Goal: Answer question/provide support: Share knowledge or assist other users

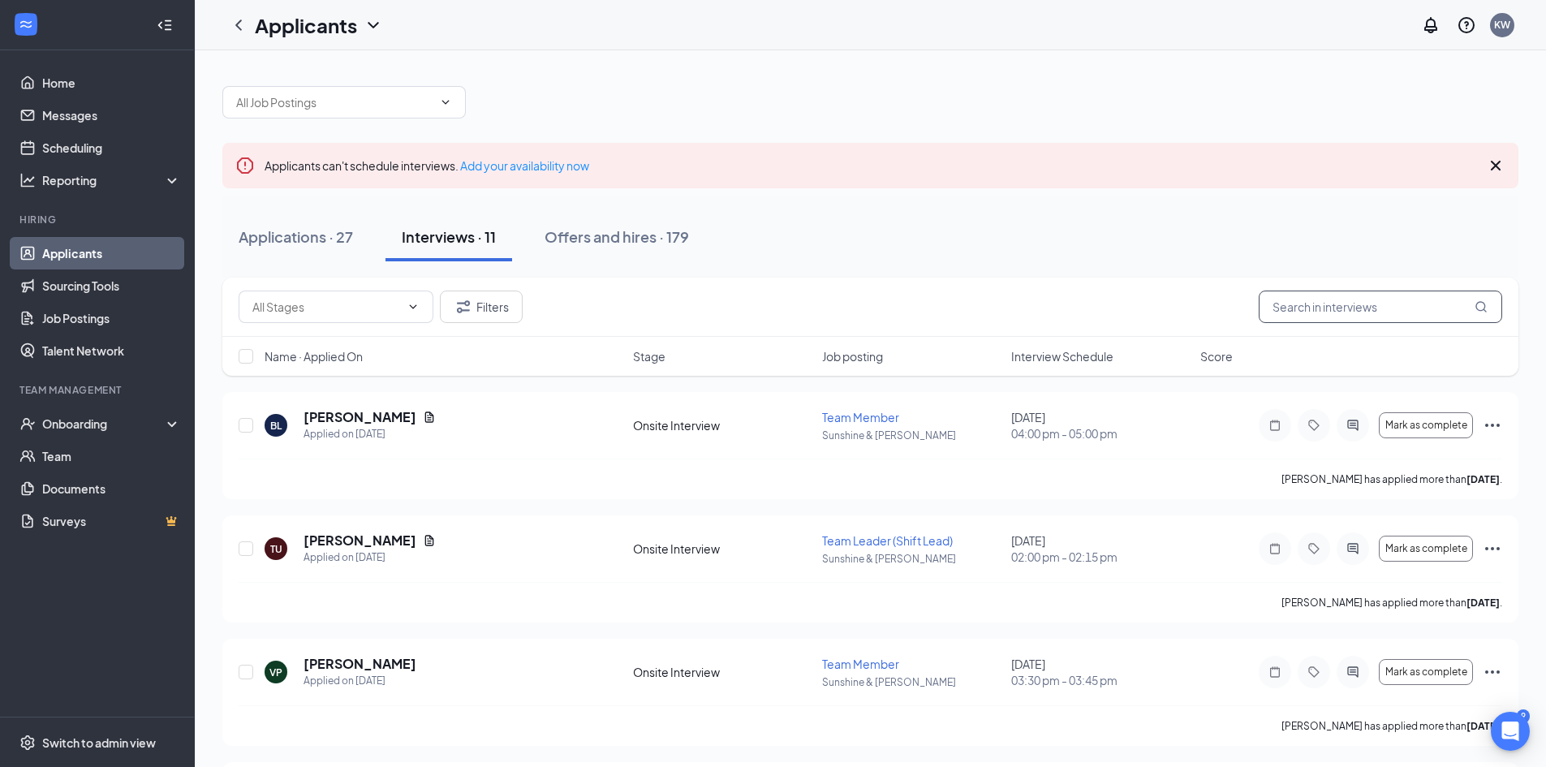
click at [1367, 294] on input "text" at bounding box center [1379, 306] width 243 height 32
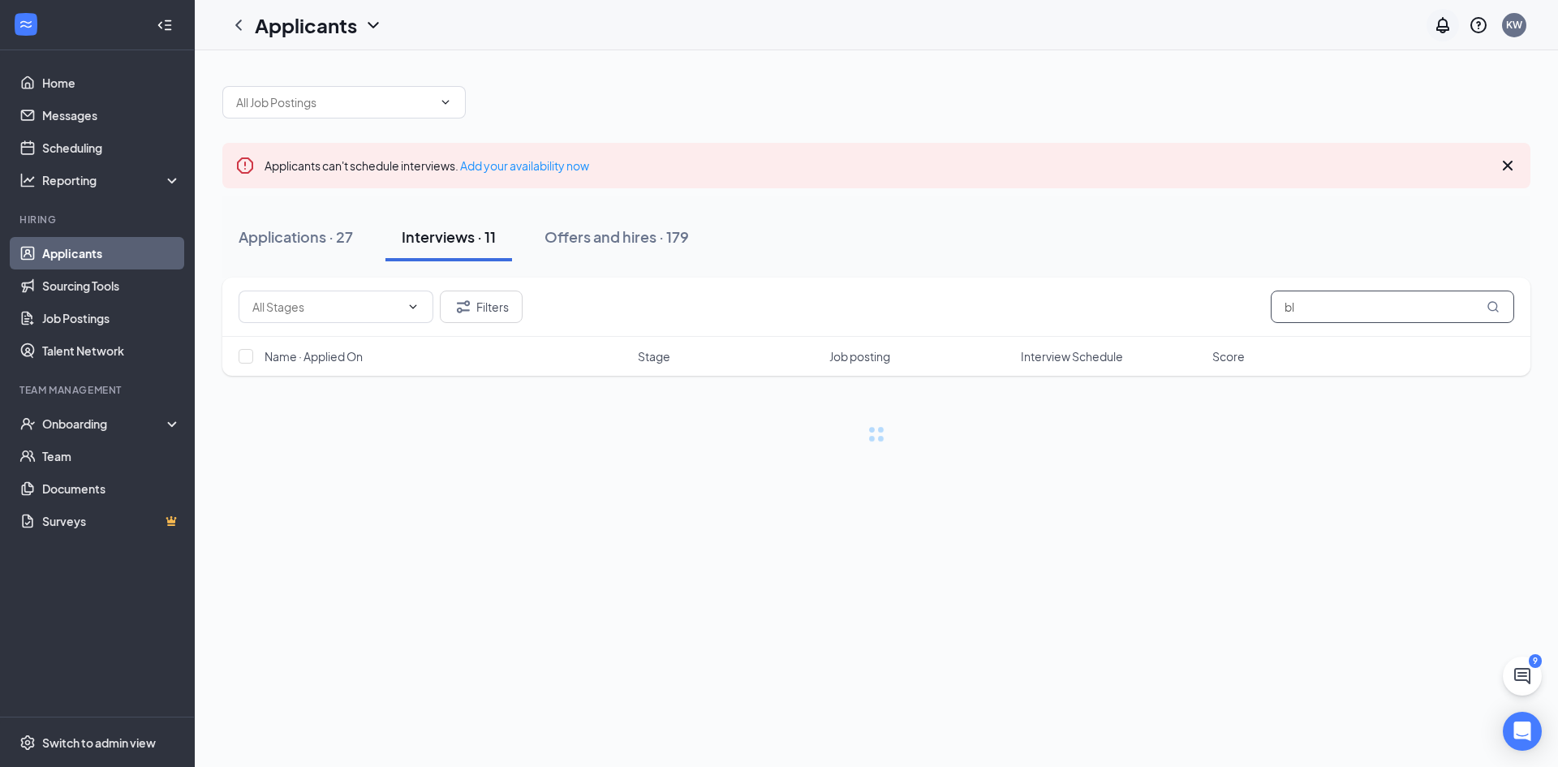
type input "b"
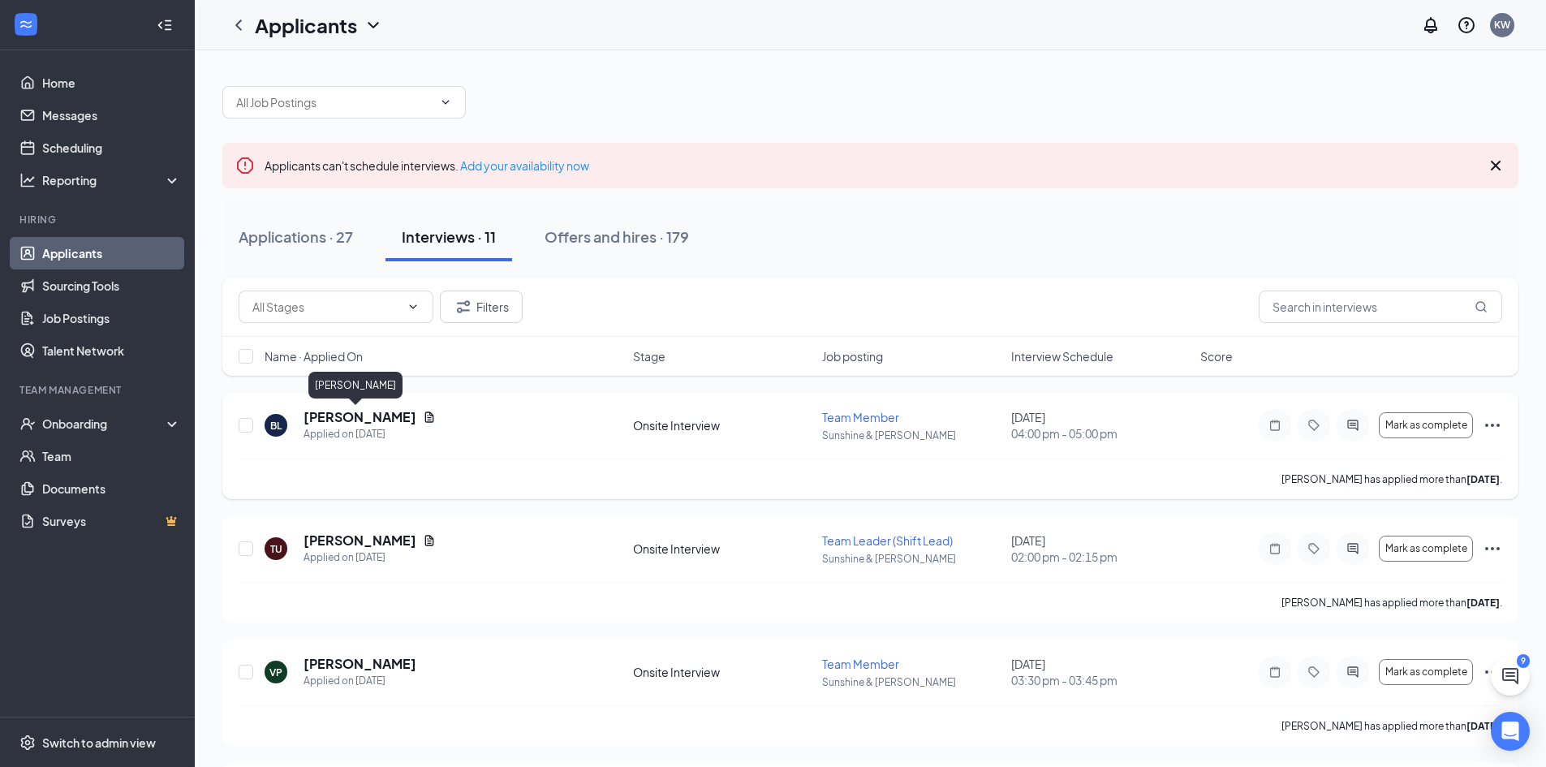
click at [358, 420] on h5 "[PERSON_NAME]" at bounding box center [359, 417] width 113 height 18
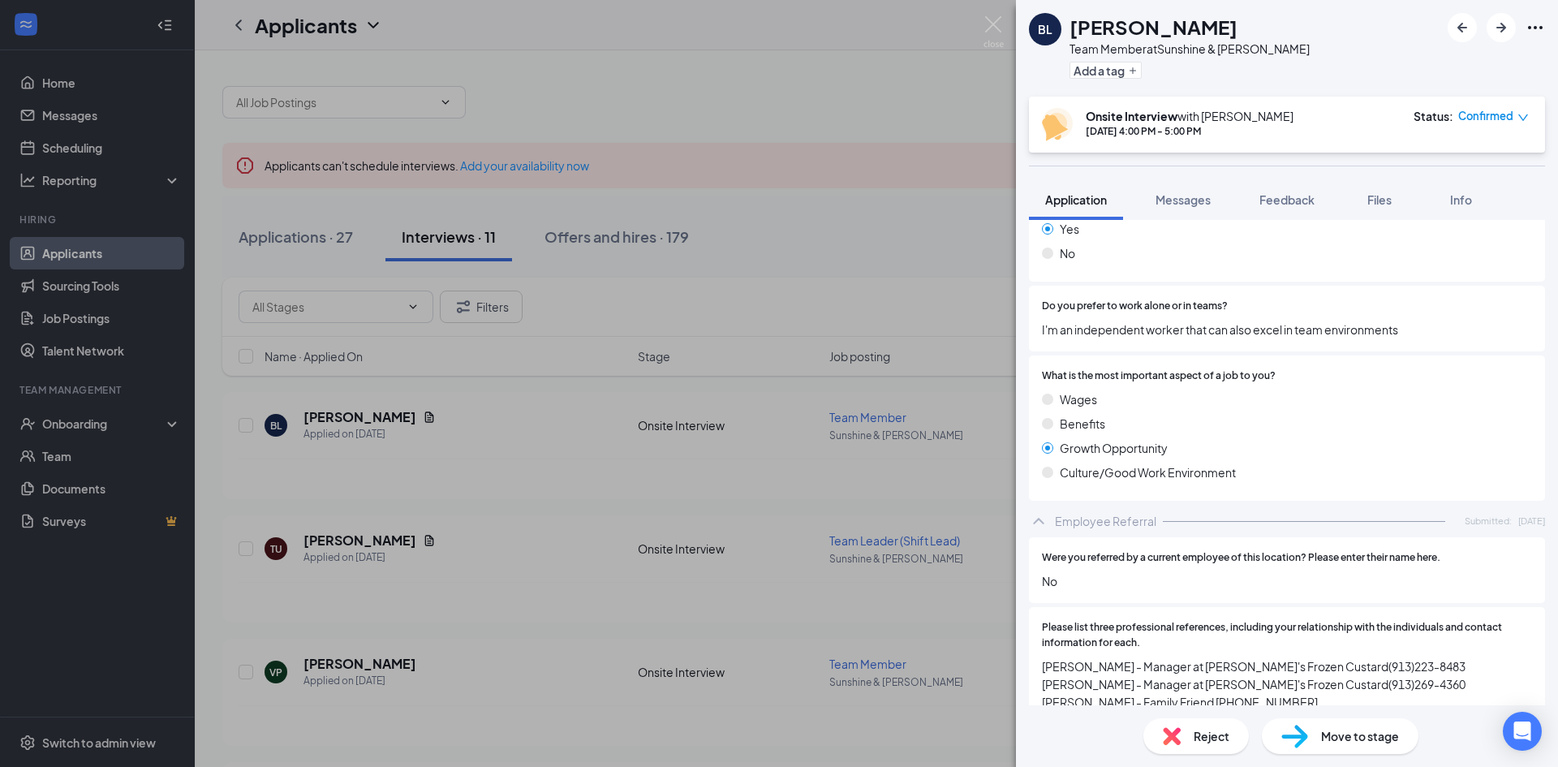
scroll to position [2108, 0]
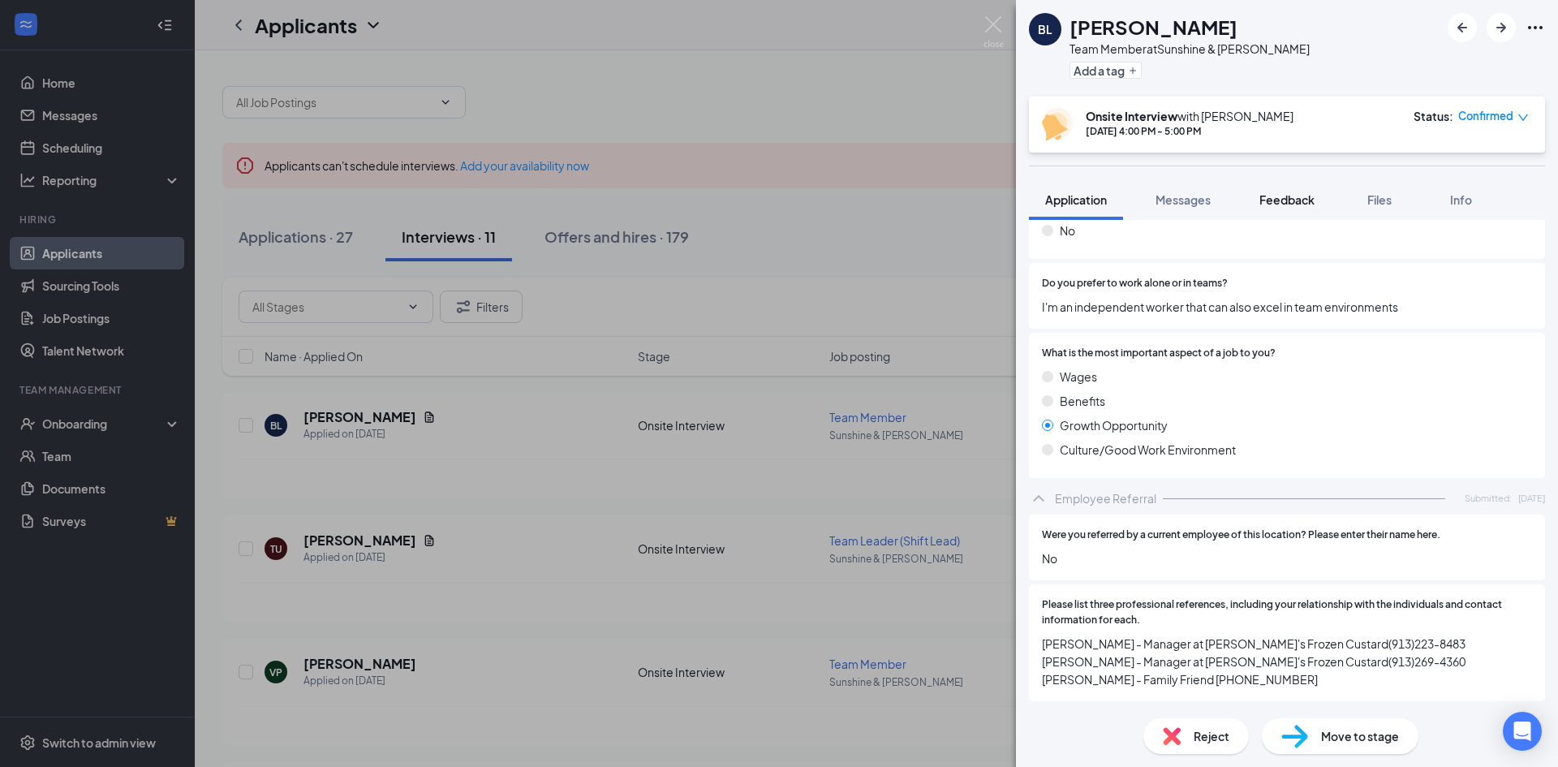
click at [1286, 203] on span "Feedback" at bounding box center [1286, 199] width 55 height 15
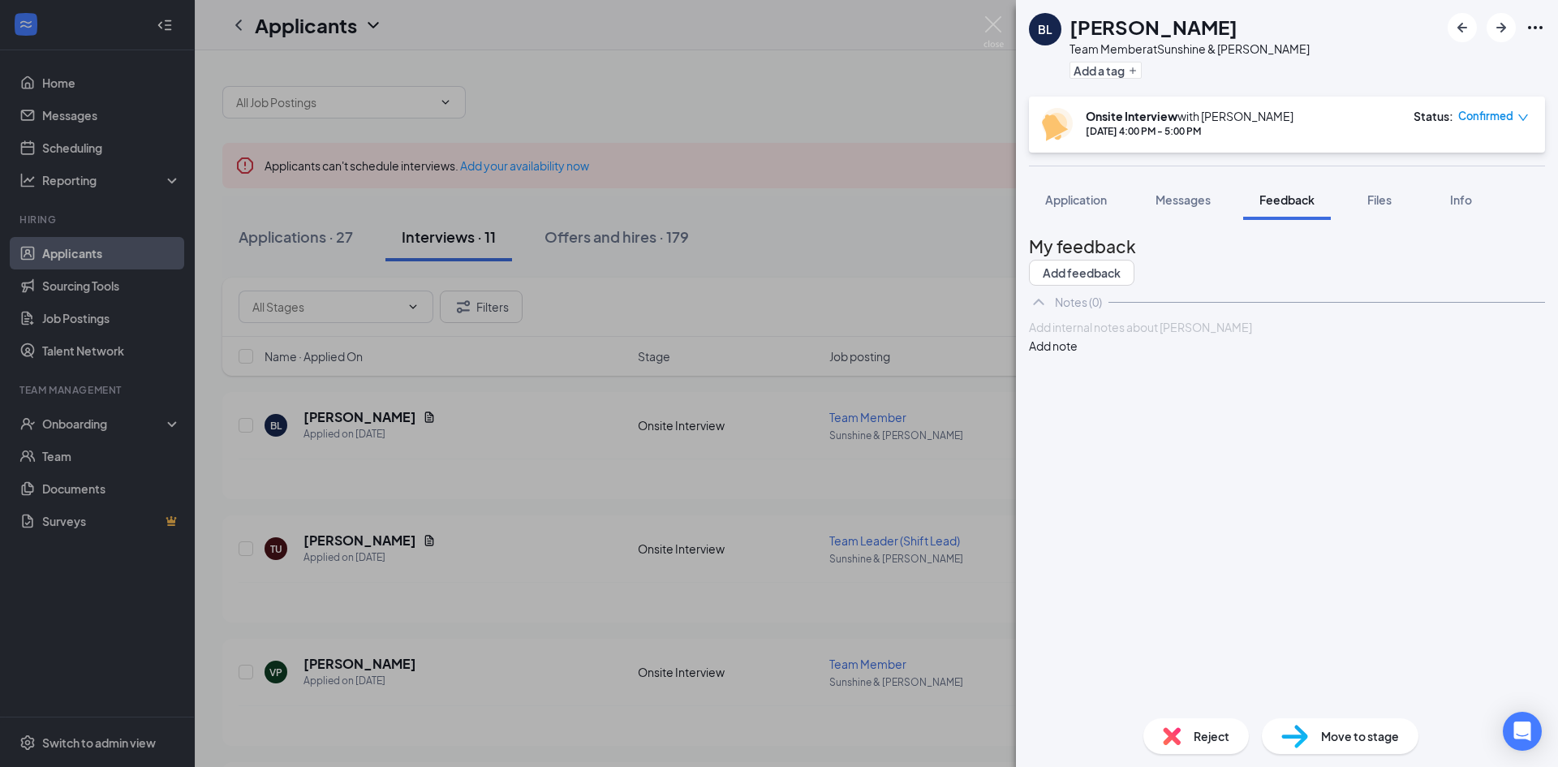
click at [1172, 336] on div at bounding box center [1287, 327] width 514 height 17
click at [1179, 209] on button "Messages" at bounding box center [1183, 199] width 88 height 41
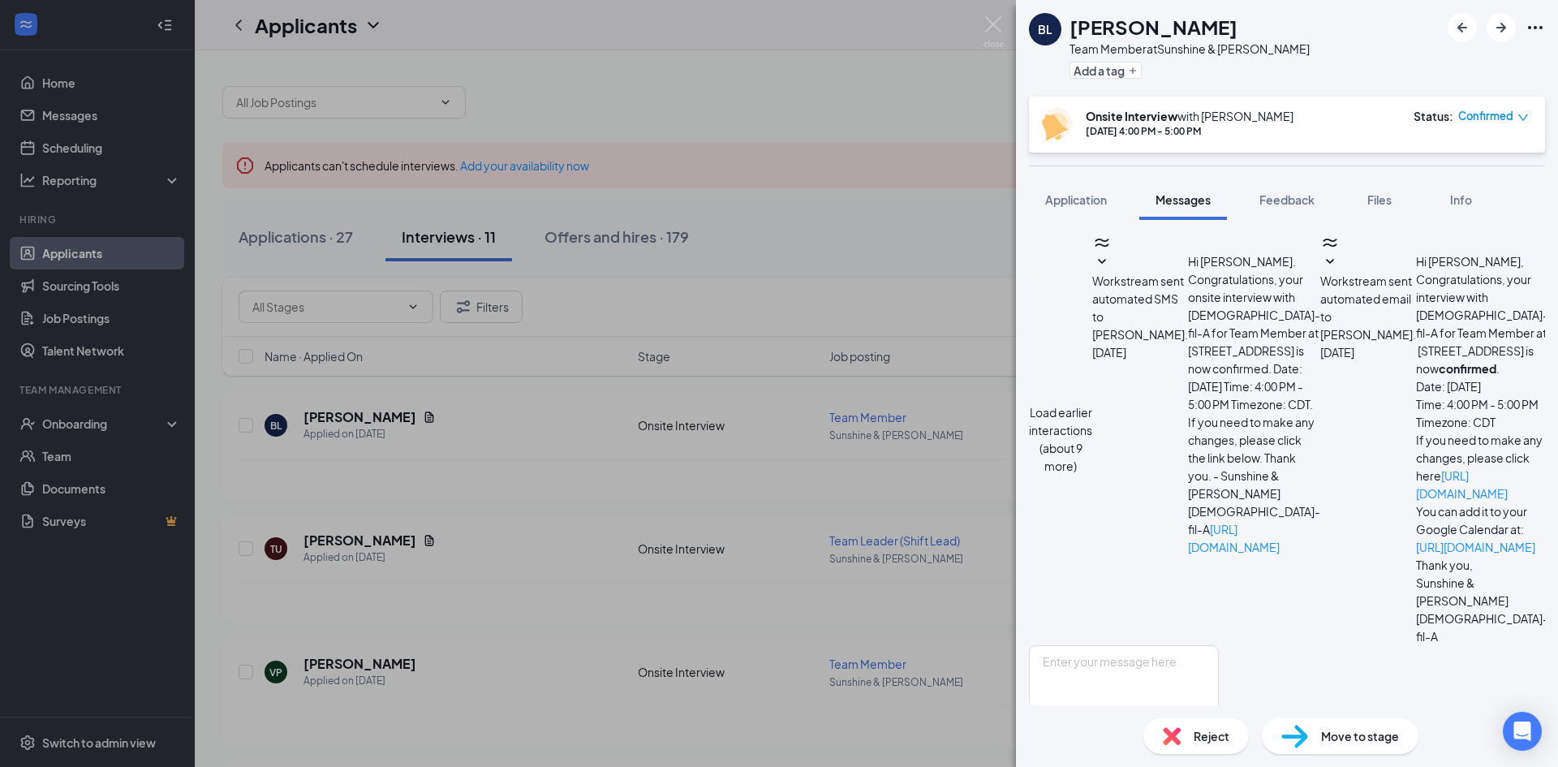
scroll to position [613, 0]
click at [1055, 203] on span "Application" at bounding box center [1076, 199] width 62 height 15
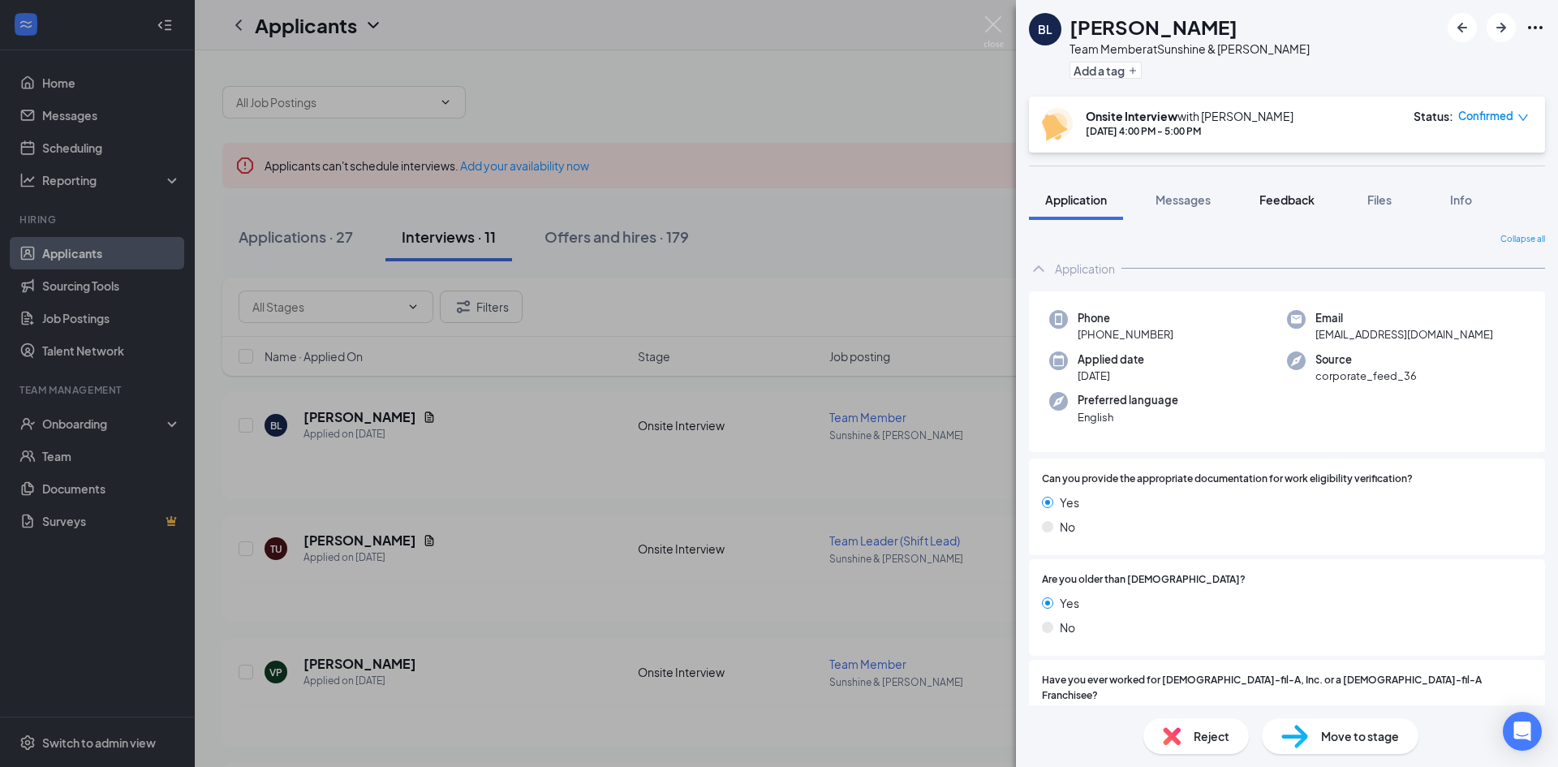
click at [1278, 196] on span "Feedback" at bounding box center [1286, 199] width 55 height 15
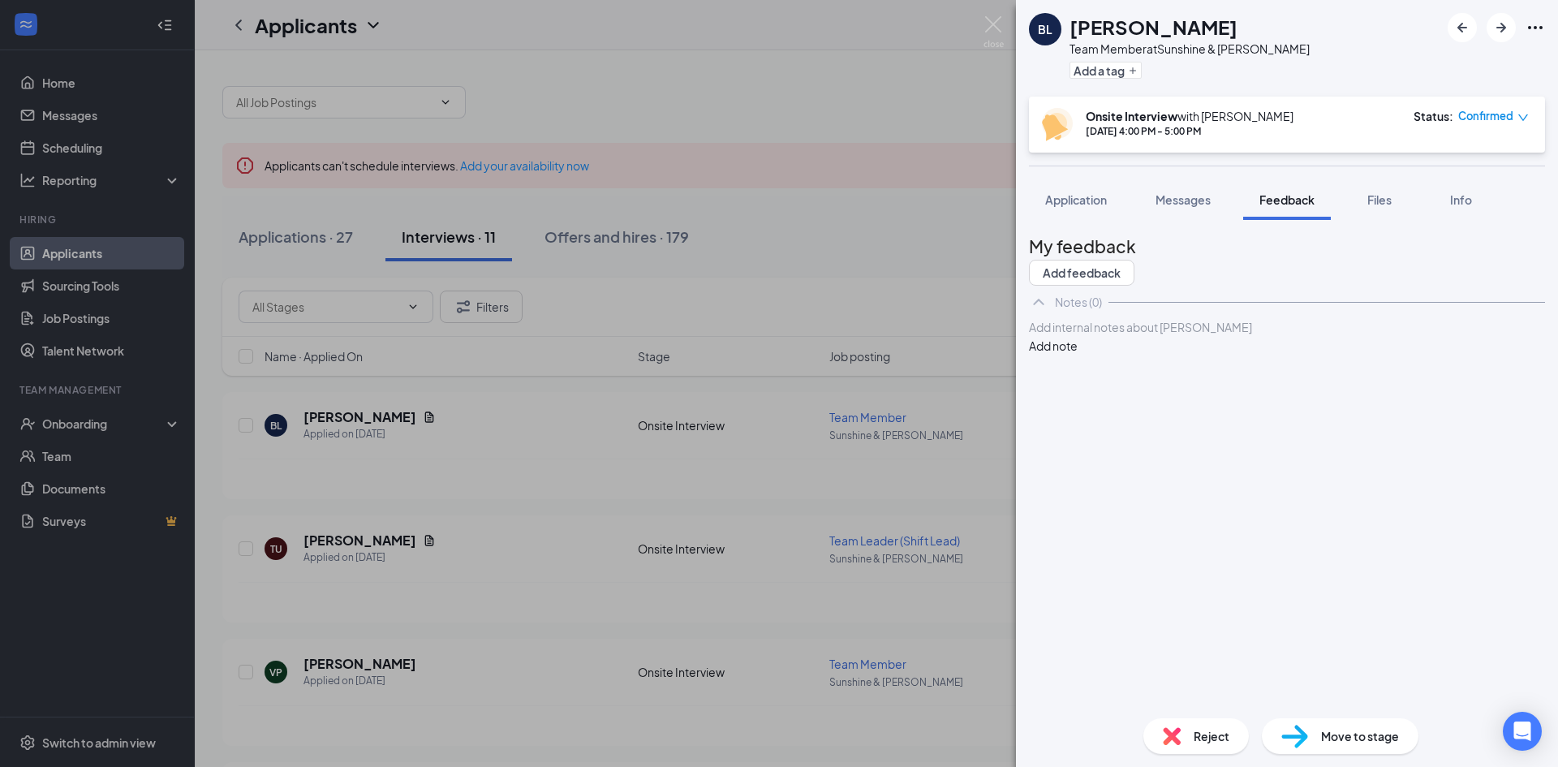
click at [1218, 336] on div at bounding box center [1287, 327] width 514 height 17
click at [1086, 351] on span "-WHY CFA:" at bounding box center [1059, 344] width 59 height 15
click at [1140, 353] on div "-Why CFA:" at bounding box center [1287, 344] width 514 height 17
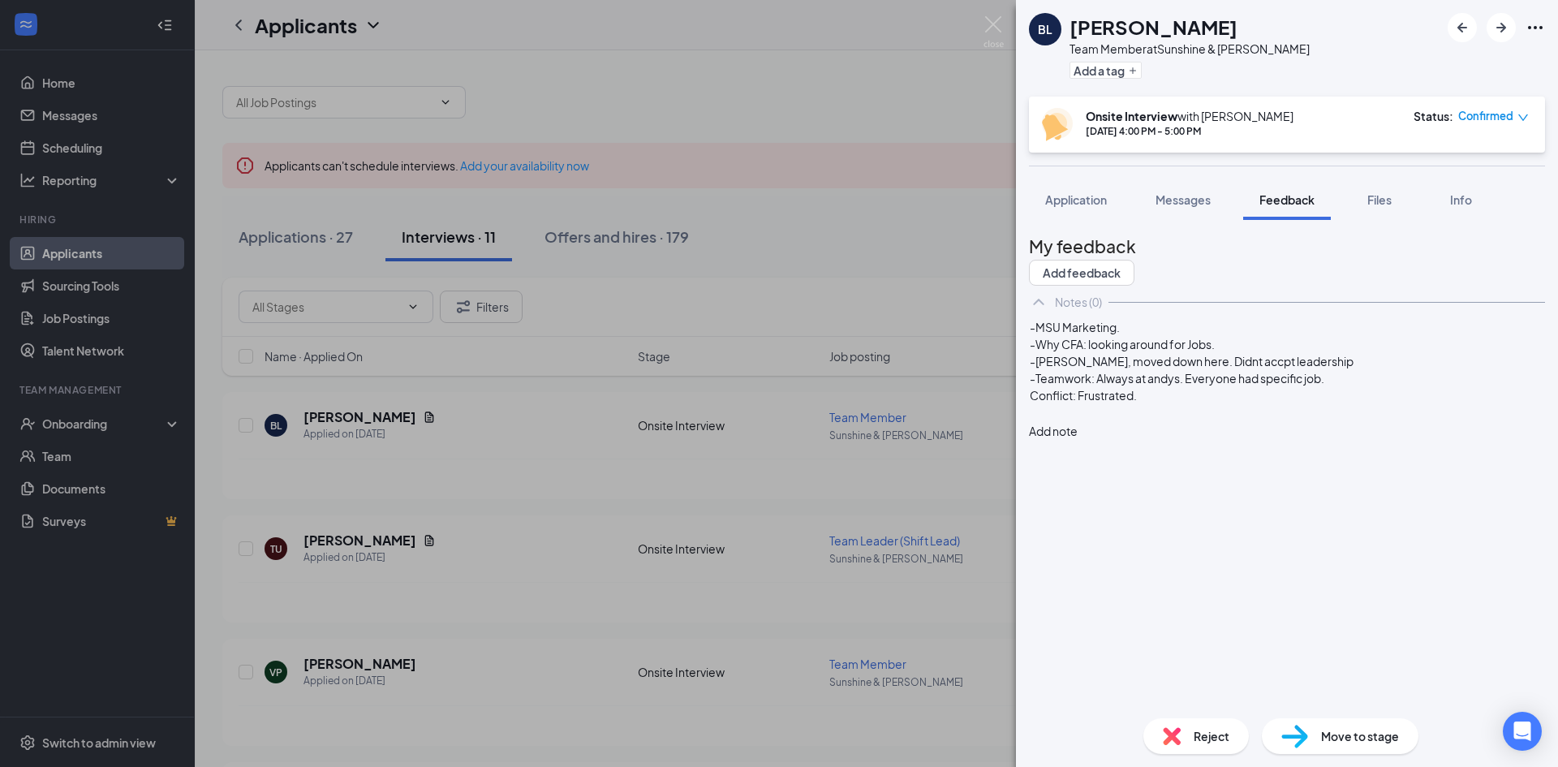
click at [1061, 402] on span "Conflict: Frustrated." at bounding box center [1083, 395] width 107 height 15
click at [1072, 421] on div at bounding box center [1287, 412] width 514 height 17
click at [1068, 212] on button "Application" at bounding box center [1076, 199] width 94 height 41
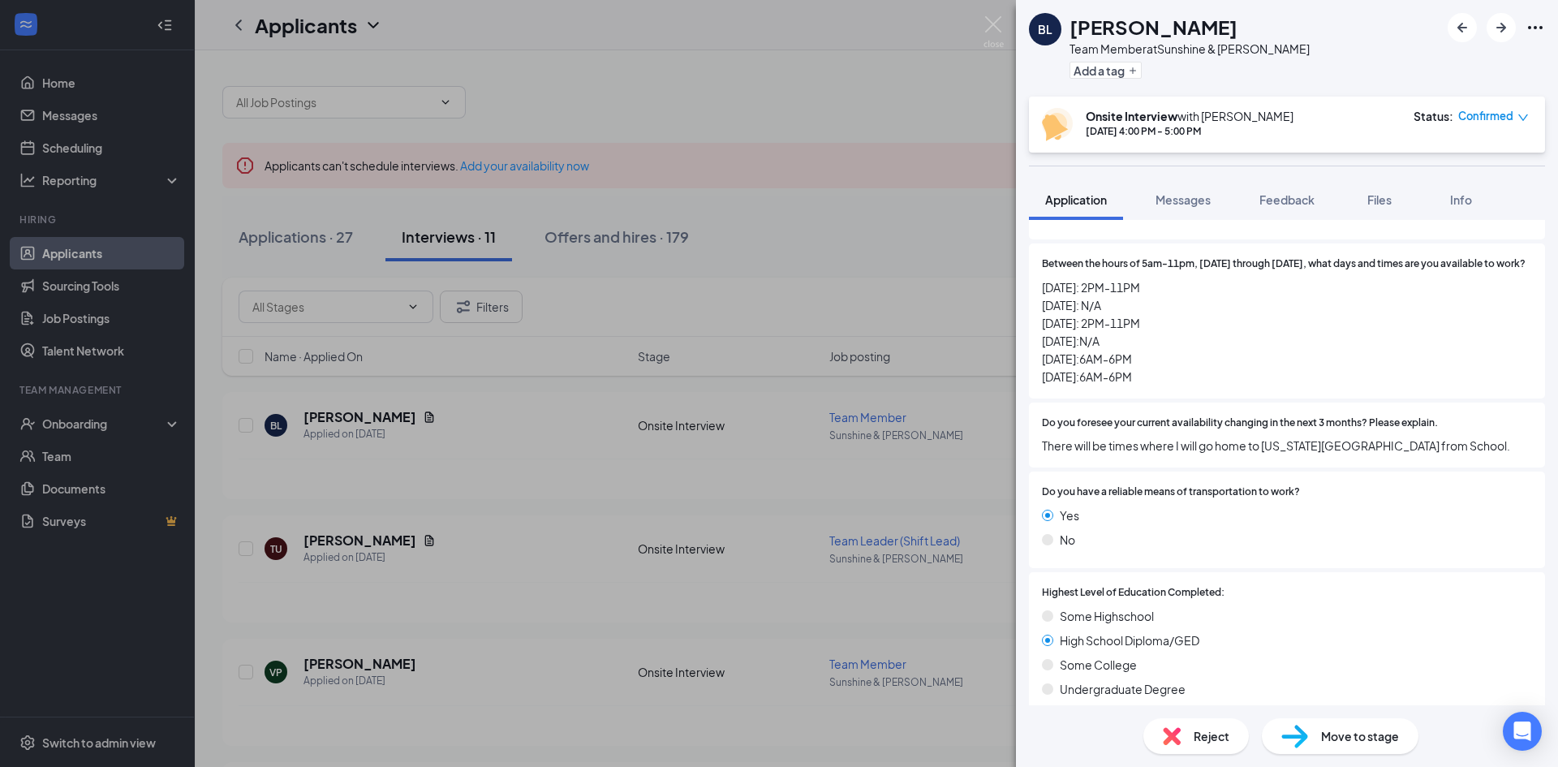
scroll to position [1099, 0]
click at [1207, 204] on span "Messages" at bounding box center [1182, 199] width 55 height 15
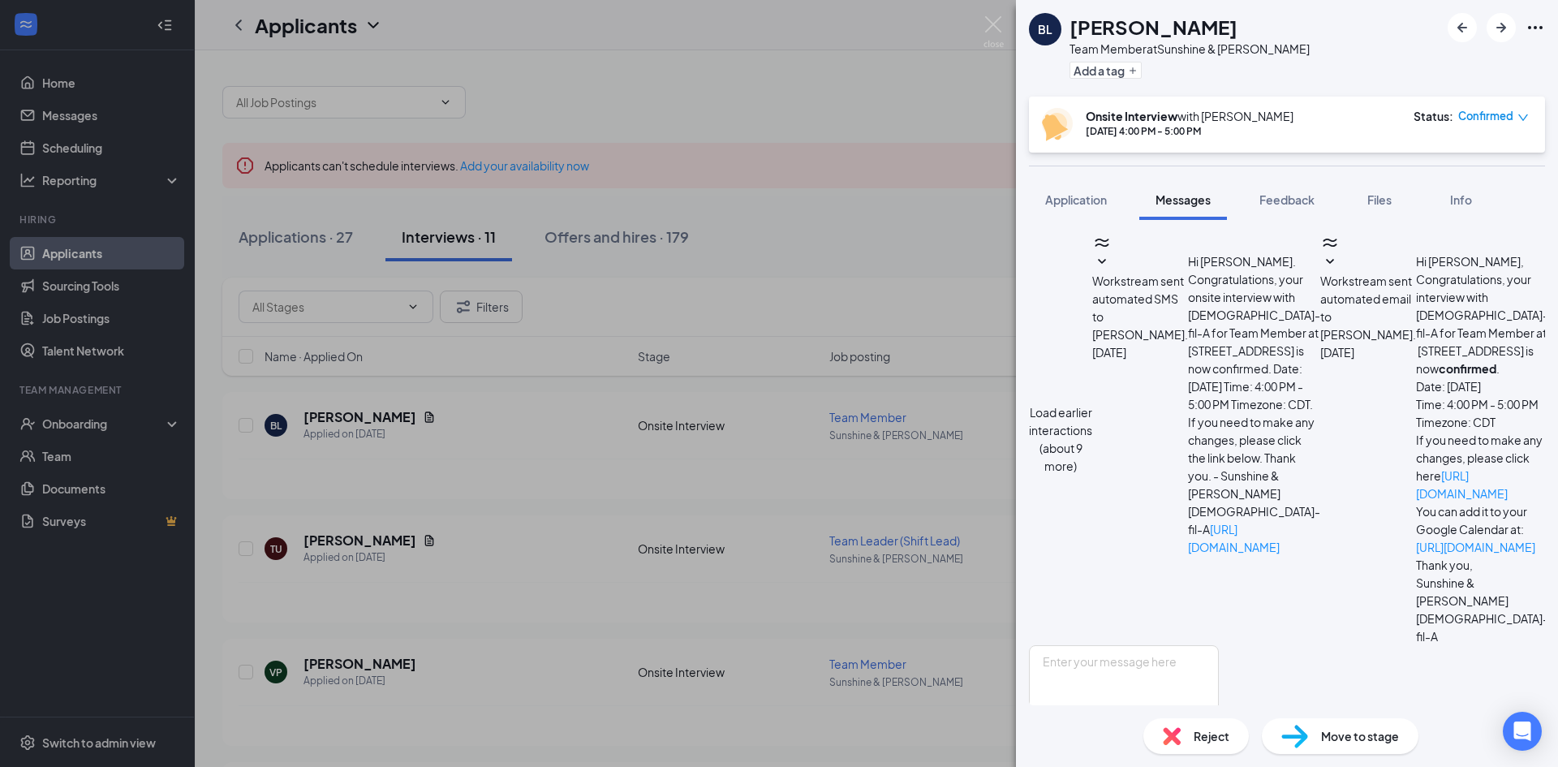
scroll to position [613, 0]
click at [1281, 218] on button "Feedback" at bounding box center [1287, 199] width 88 height 41
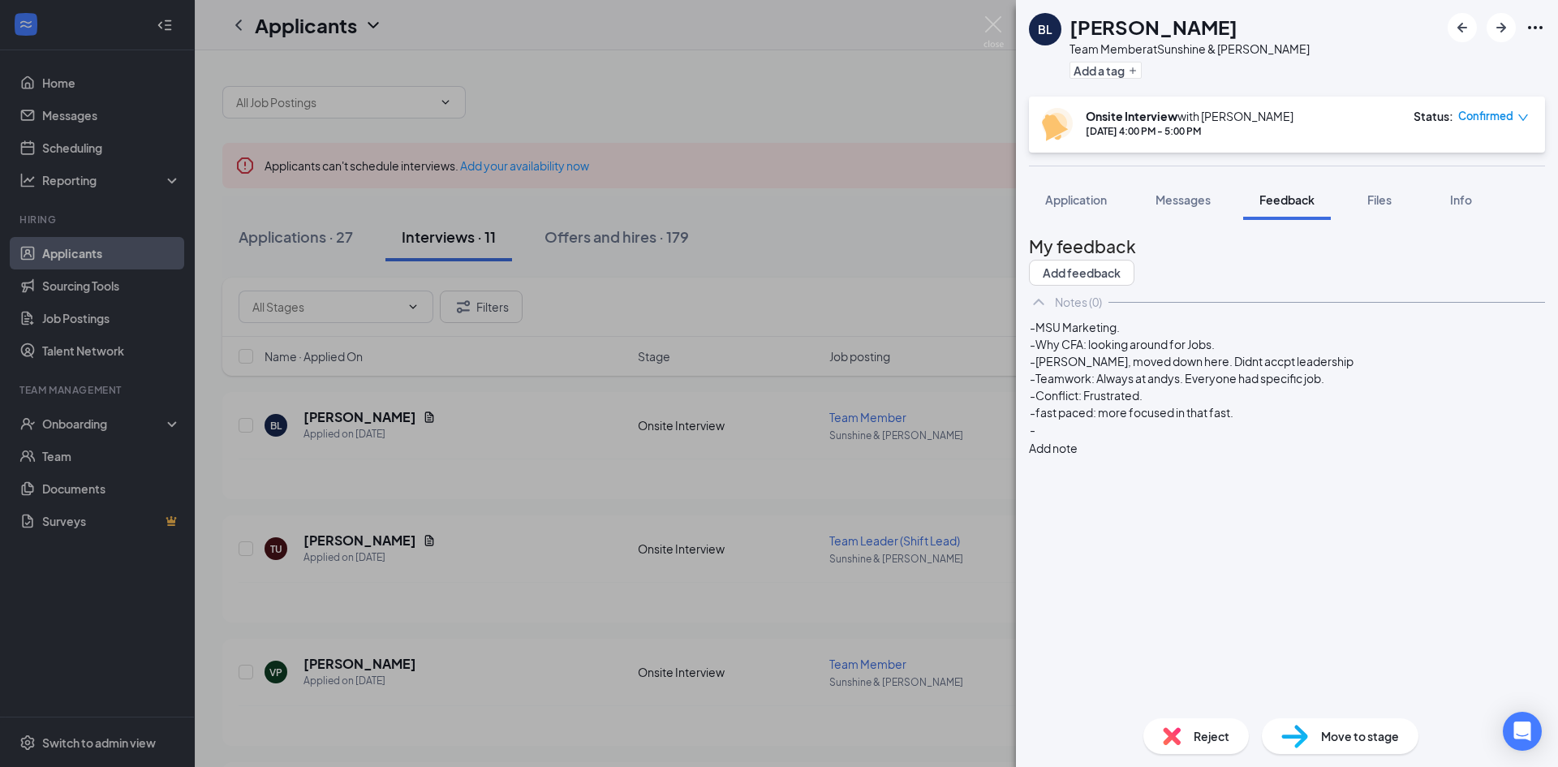
click at [1110, 438] on div "-" at bounding box center [1287, 429] width 514 height 17
click at [1112, 436] on span "-Everyday after 4 tuesdays and [DATE]." at bounding box center [1132, 429] width 205 height 15
click at [1331, 438] on div "-Everyday 2pm. after 4 tuesdays and [DATE]." at bounding box center [1287, 429] width 514 height 17
click at [1283, 353] on div "-Why CFA: looking around for Jobs." at bounding box center [1287, 344] width 514 height 17
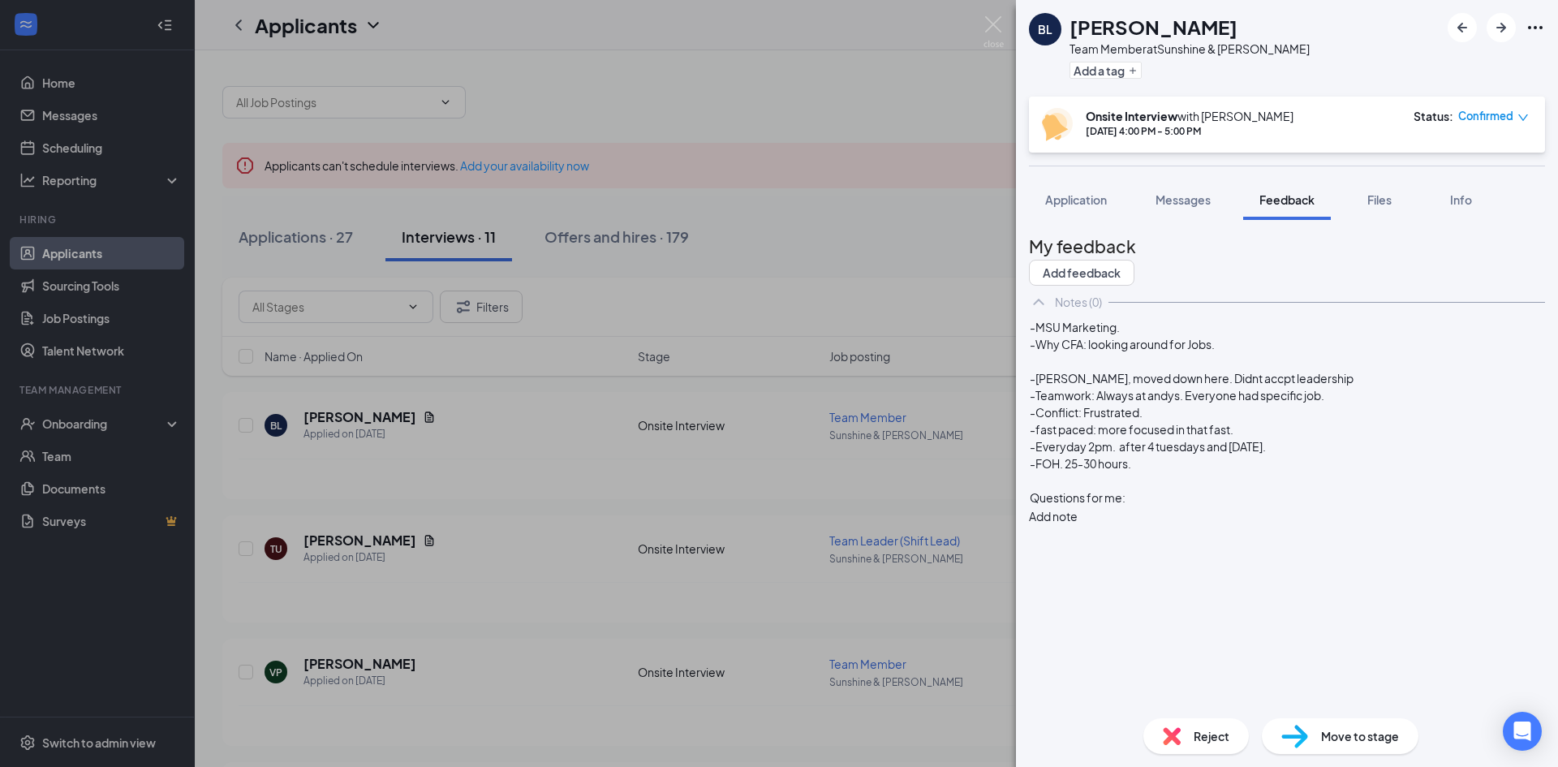
click at [1269, 370] on div at bounding box center [1287, 361] width 514 height 17
click at [1169, 506] on div "Questions for me:" at bounding box center [1287, 497] width 514 height 17
click at [1335, 387] on div "-[PERSON_NAME], moved down here. Didnt accpt leadership" at bounding box center [1287, 378] width 514 height 17
click at [1135, 489] on div at bounding box center [1287, 480] width 514 height 17
click at [1191, 506] on div "Questions for me:" at bounding box center [1287, 497] width 514 height 17
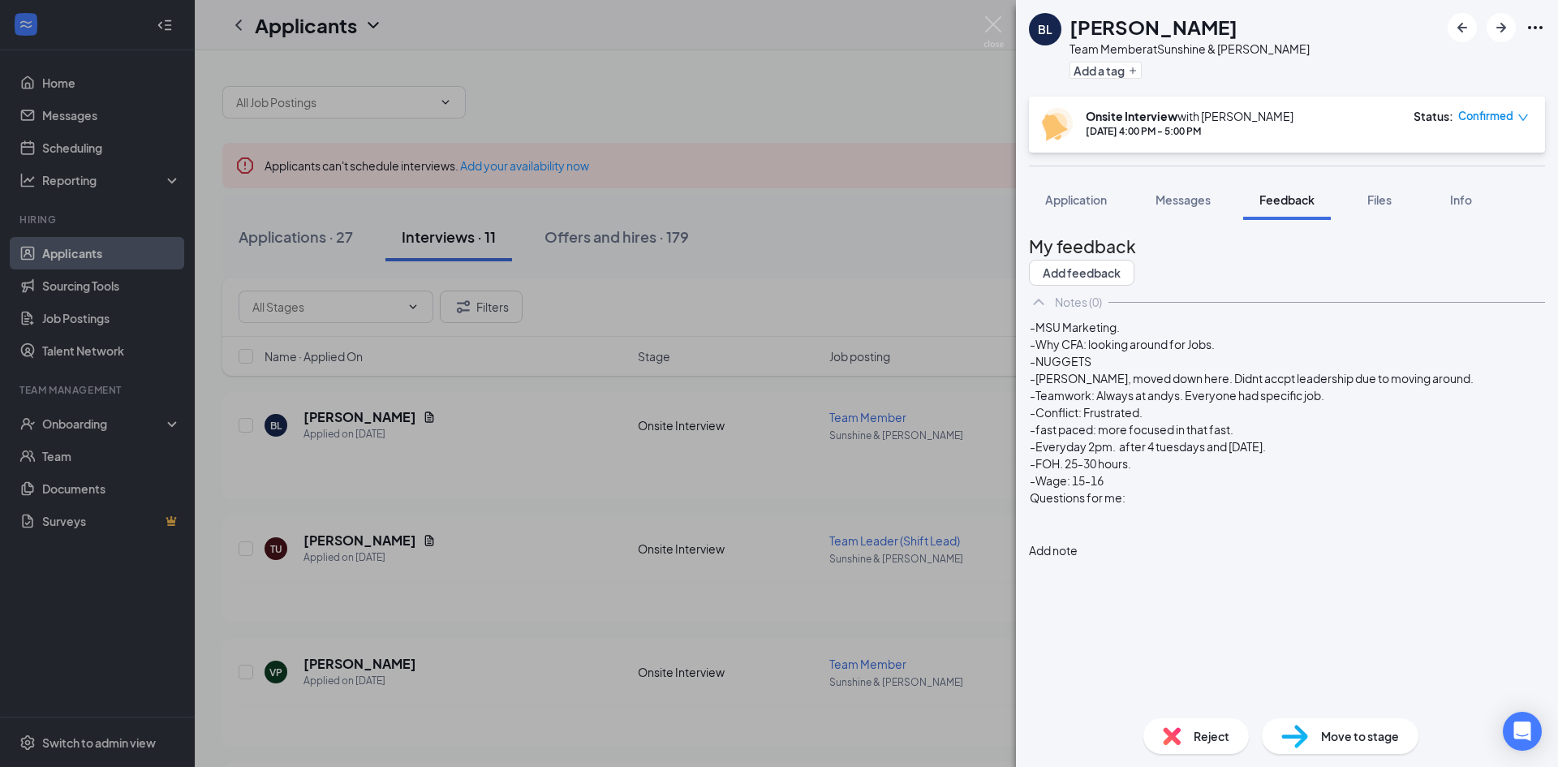
click at [1151, 489] on div "-Wage: 15-16" at bounding box center [1287, 480] width 514 height 17
click at [1103, 488] on span "-Wage: 15-16" at bounding box center [1067, 480] width 74 height 15
click at [1070, 574] on div at bounding box center [1287, 565] width 514 height 17
click at [1114, 506] on div at bounding box center [1287, 497] width 514 height 17
click at [1276, 438] on div "-fast paced: more focused in that fast." at bounding box center [1287, 429] width 514 height 17
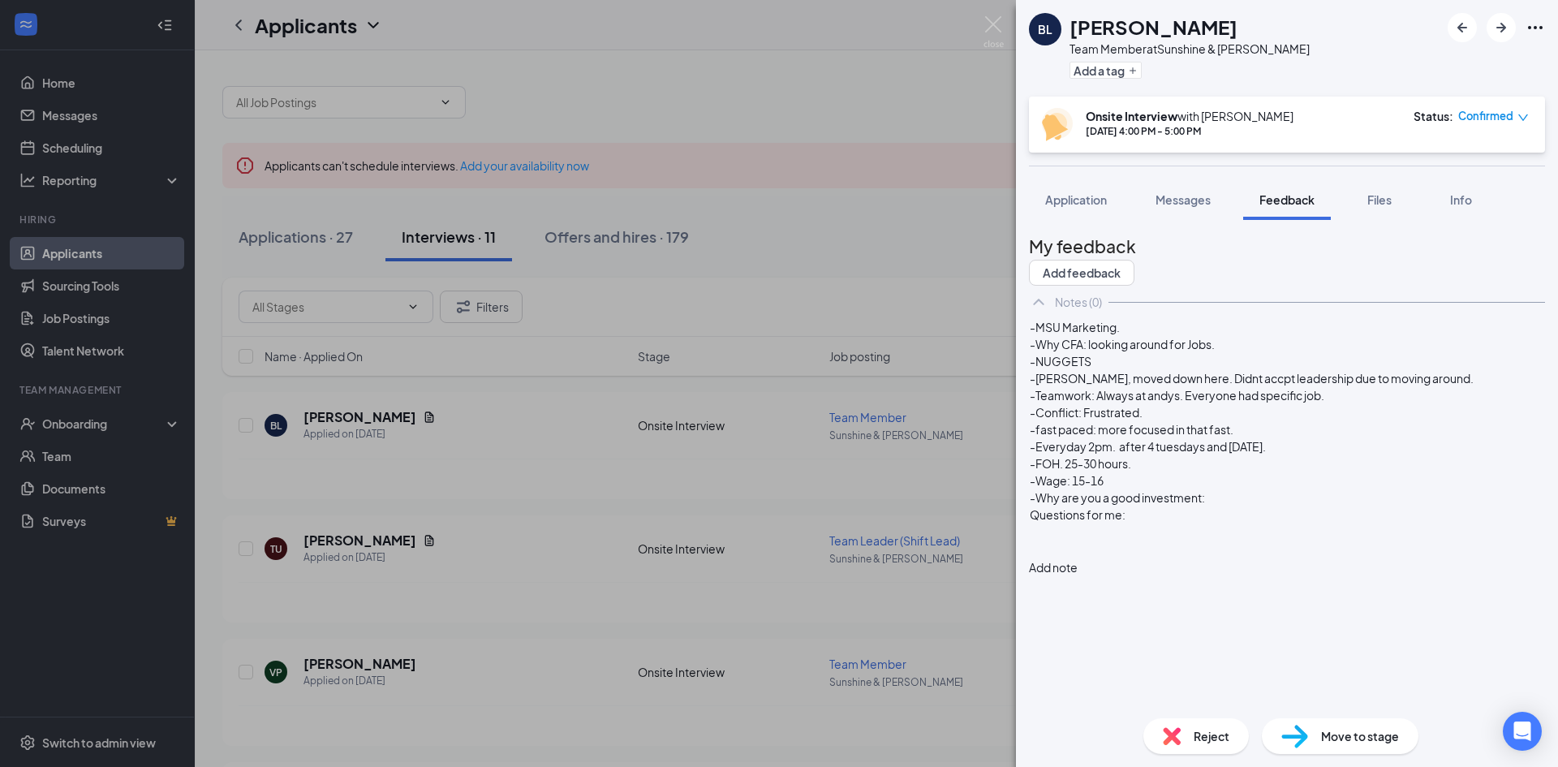
click at [1233, 436] on span "-fast paced: more focused in that fast." at bounding box center [1132, 429] width 204 height 15
click at [1256, 506] on div "-Why are you a good investment:" at bounding box center [1287, 497] width 514 height 17
click at [1150, 505] on span "-Why are you a good investment: feels like he can contribuate a lot. Working ha…" at bounding box center [1283, 497] width 506 height 15
click at [1231, 506] on div "-Why are you a good investment: feels like he can contribuate a lot. Working ha…" at bounding box center [1287, 497] width 514 height 17
click at [1171, 523] on div "Questions for me:" at bounding box center [1287, 514] width 514 height 17
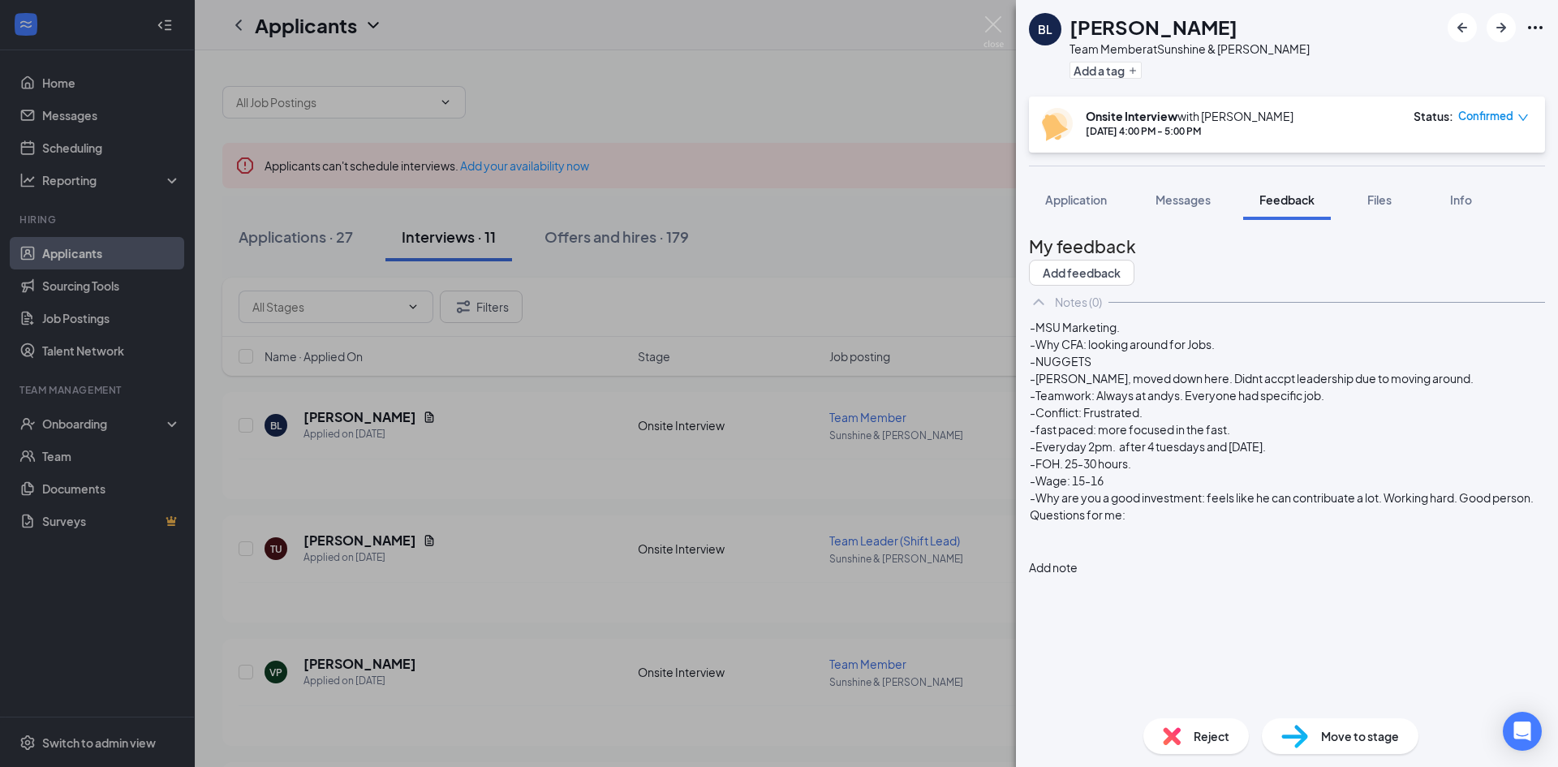
click at [1261, 506] on div "-Why are you a good investment: feels like he can contribuate a lot. Working ha…" at bounding box center [1287, 497] width 514 height 17
click at [1189, 540] on div "Questions for me:" at bounding box center [1287, 531] width 514 height 17
click at [1111, 574] on div at bounding box center [1287, 565] width 514 height 17
click at [1051, 193] on span "Application" at bounding box center [1076, 199] width 62 height 15
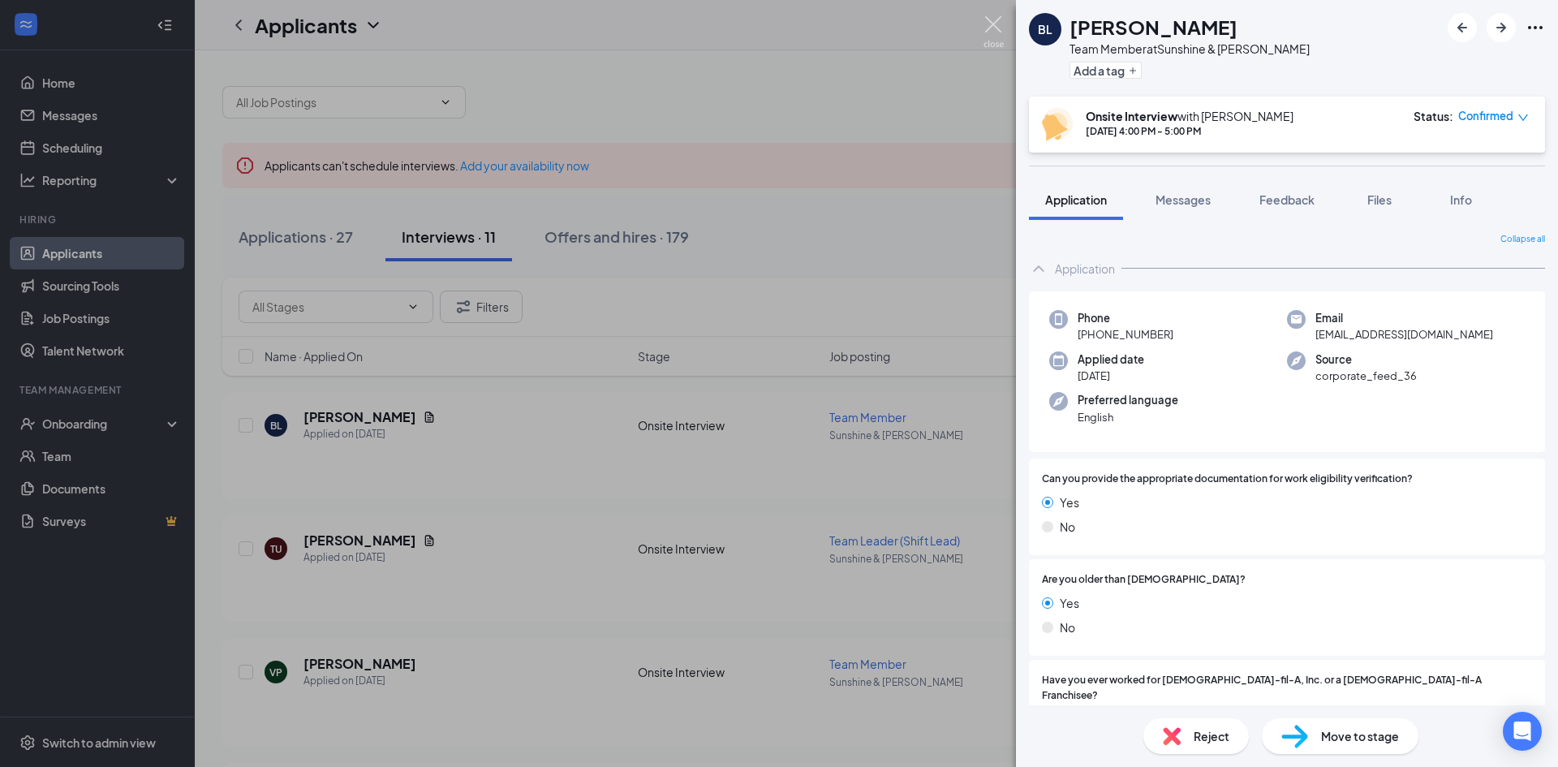
click at [991, 26] on img at bounding box center [993, 32] width 20 height 32
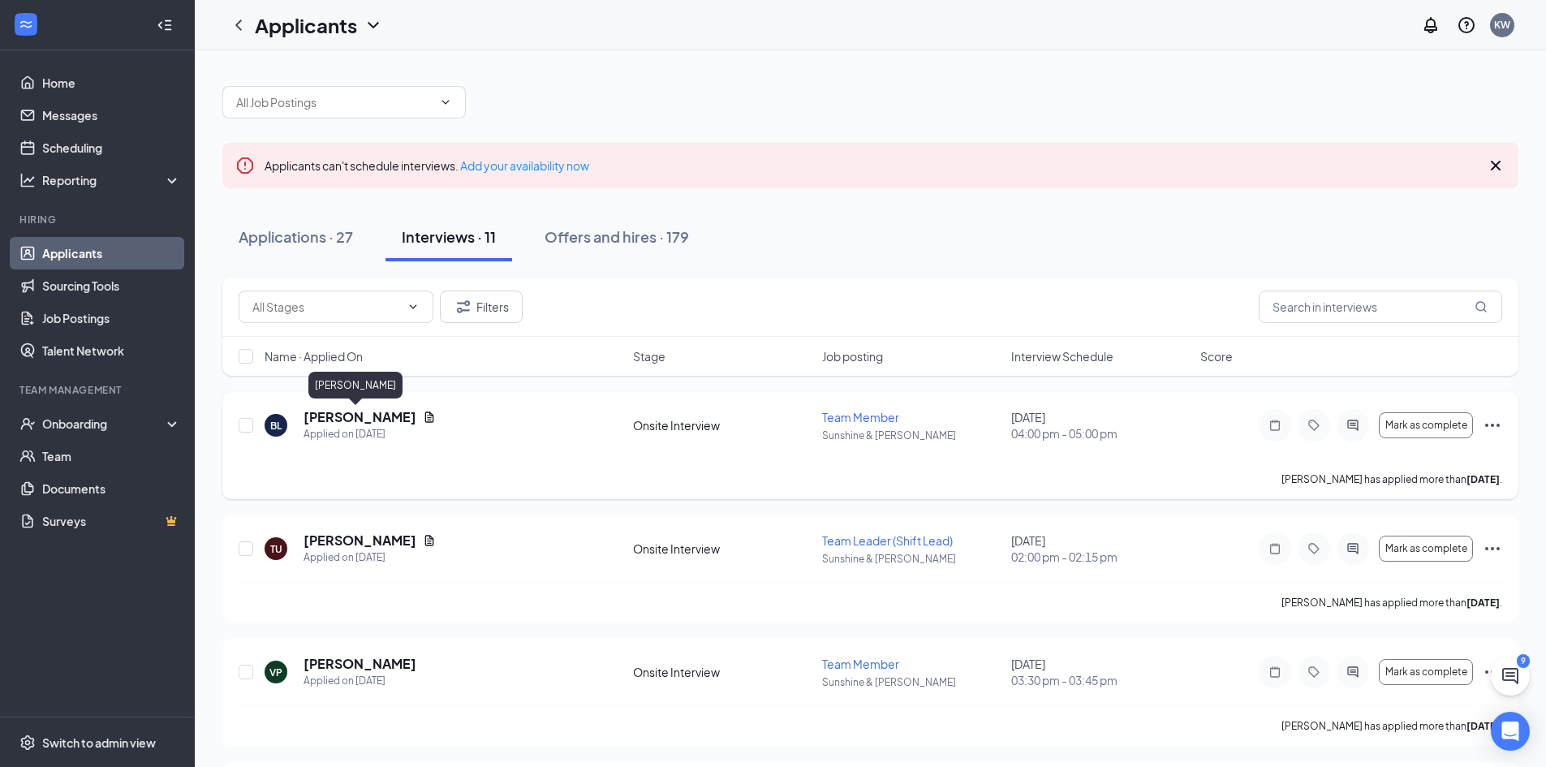
click at [358, 422] on h5 "[PERSON_NAME]" at bounding box center [359, 417] width 113 height 18
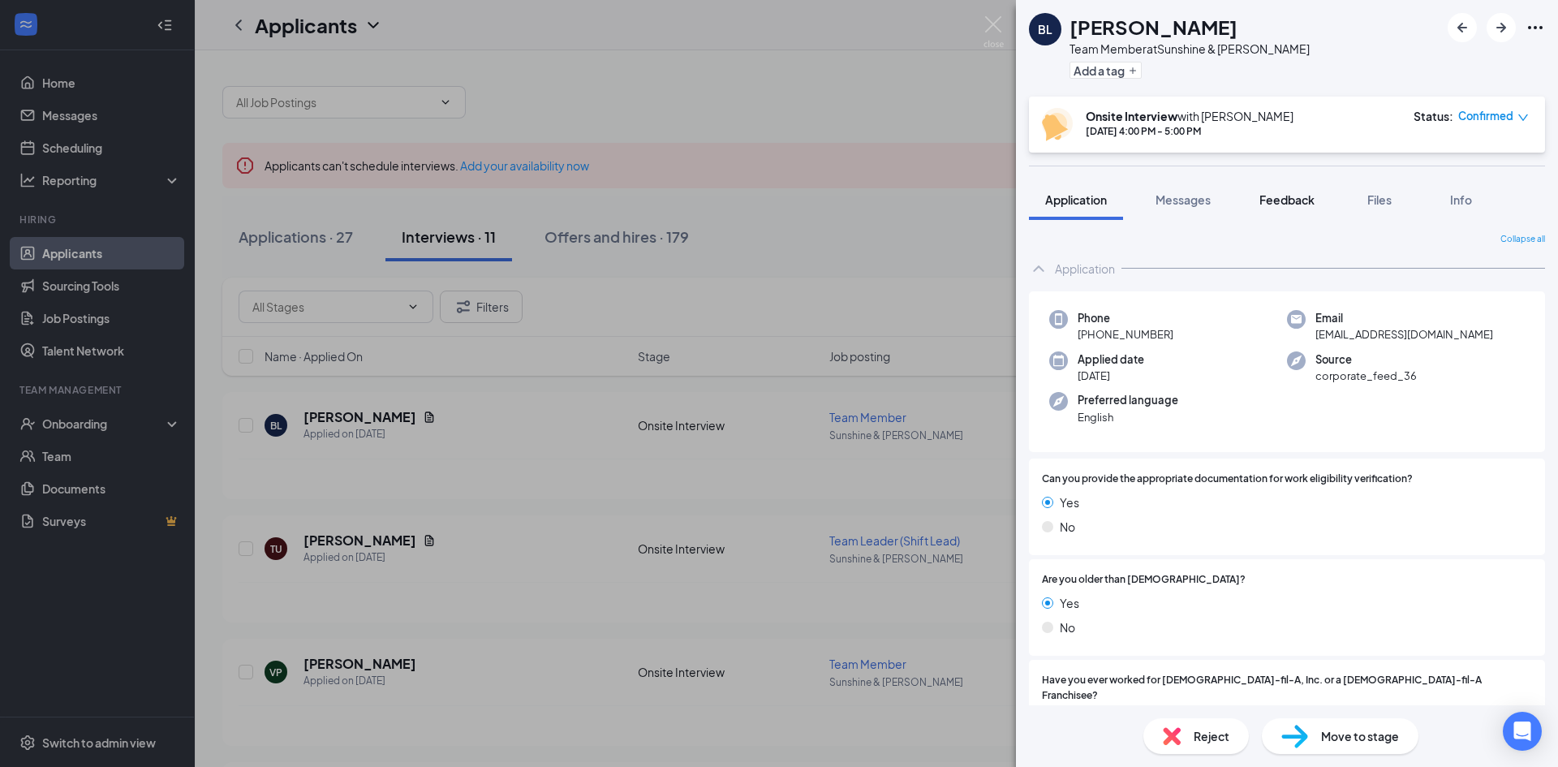
click at [1264, 211] on button "Feedback" at bounding box center [1287, 199] width 88 height 41
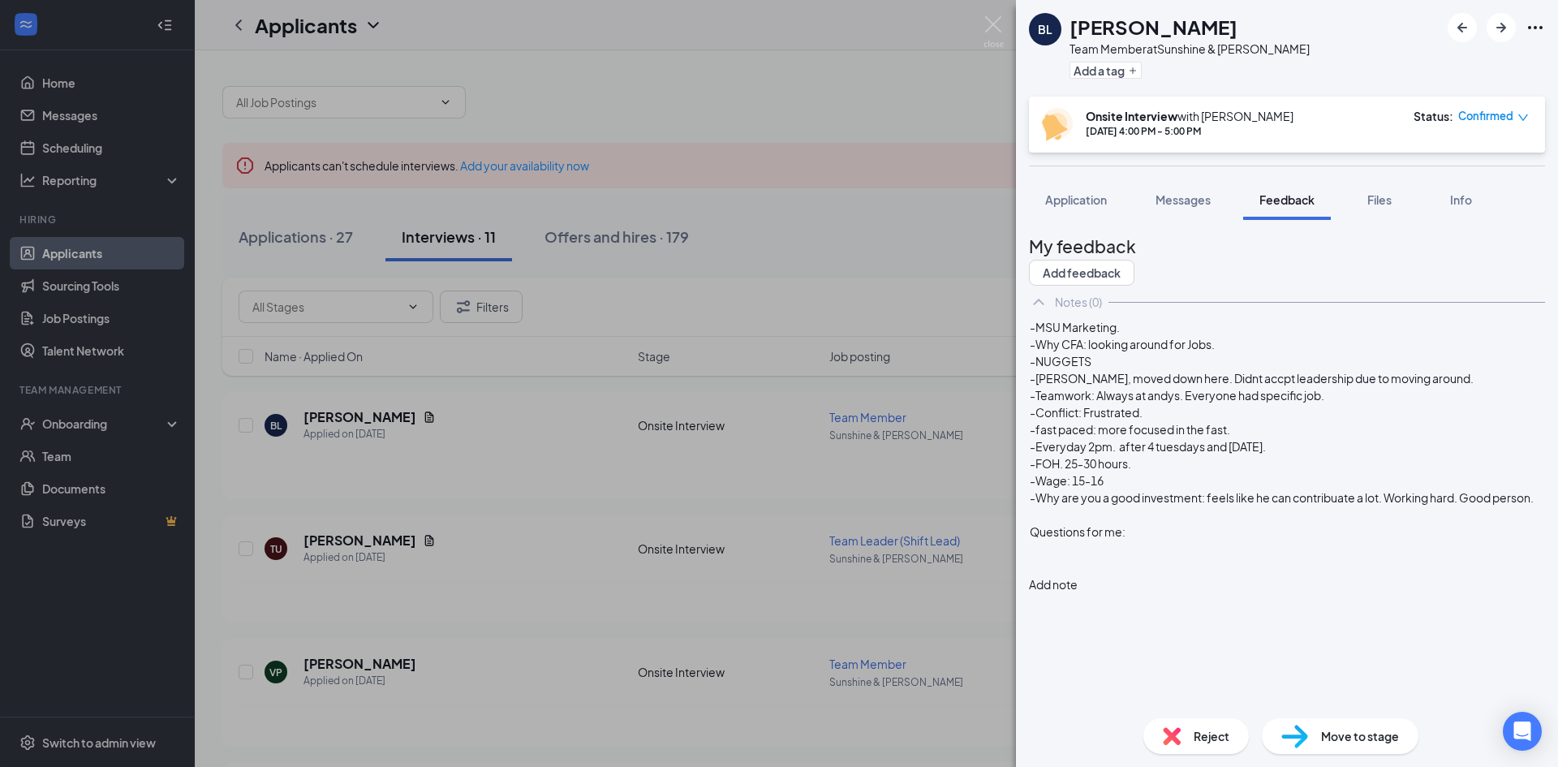
click at [1077, 575] on button "Add note" at bounding box center [1053, 584] width 49 height 18
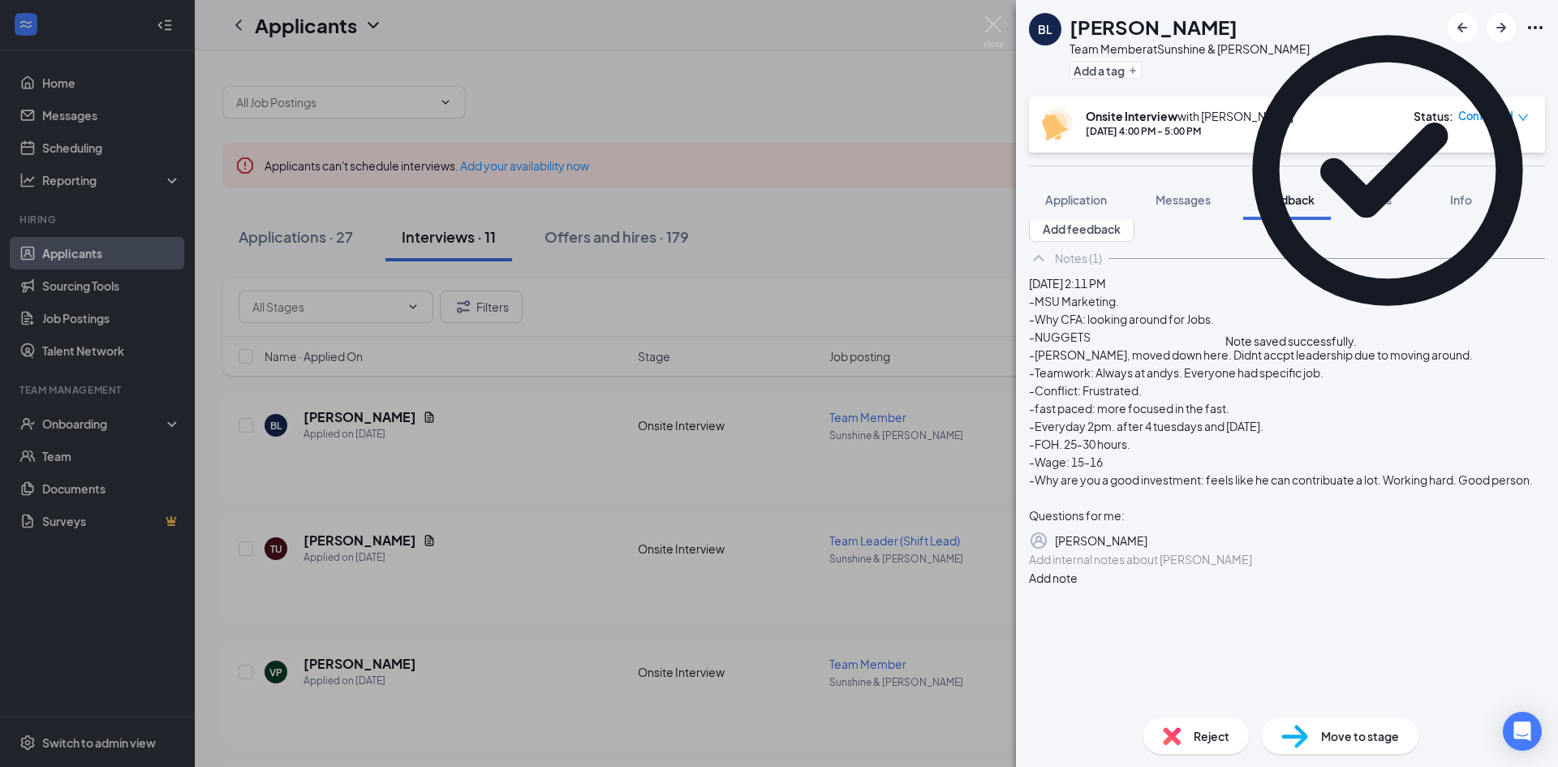
scroll to position [65, 0]
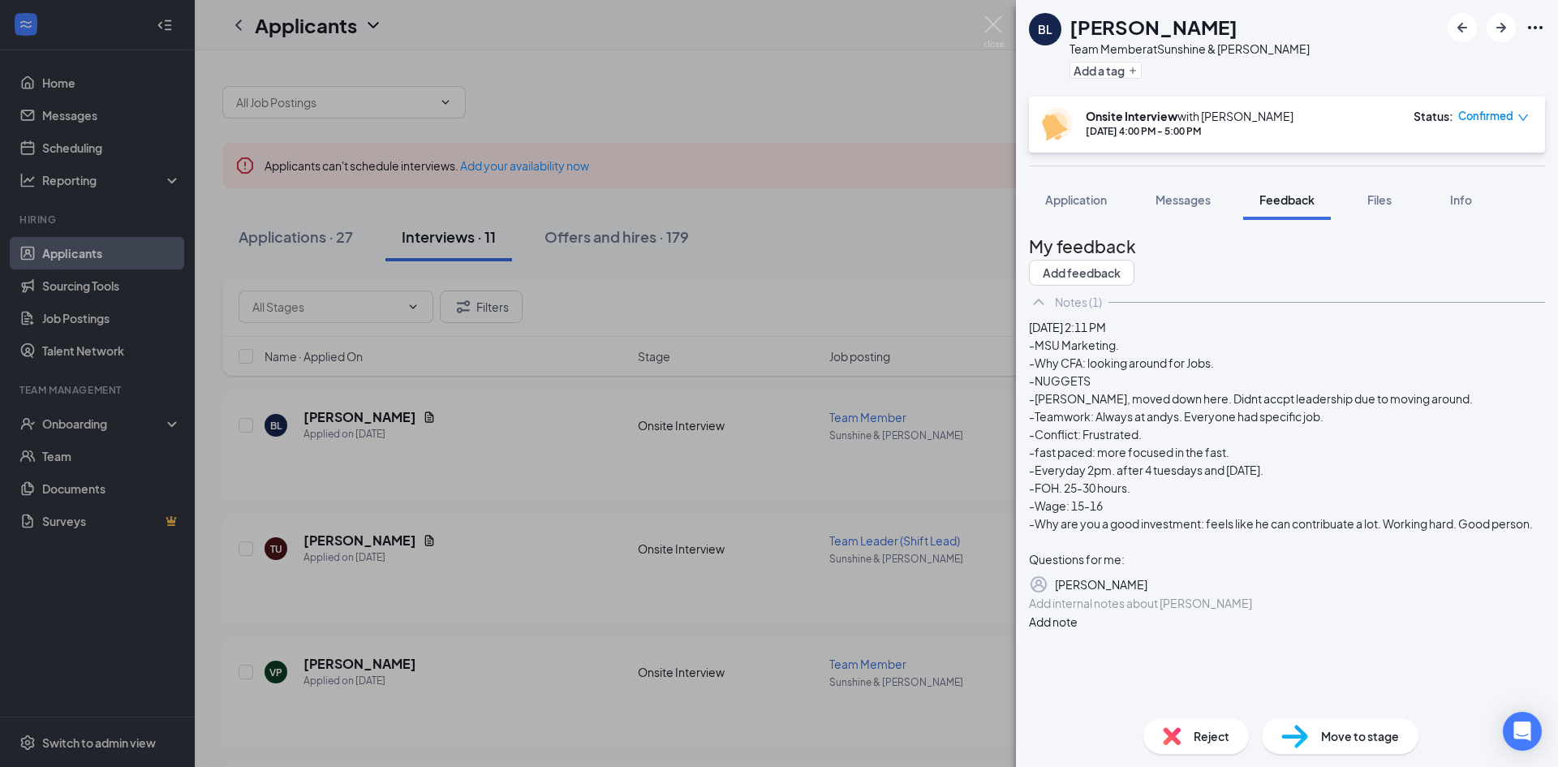
click at [1147, 584] on icon "Pen" at bounding box center [1147, 584] width 0 height 0
click at [1210, 473] on div "-MSU Marketing. -Why CFA: looking around for Jobs. -NUGGETS -[PERSON_NAME], mov…" at bounding box center [1287, 456] width 514 height 221
click at [1121, 602] on button "Save" at bounding box center [1107, 615] width 27 height 26
